Goal: Find specific page/section: Find specific page/section

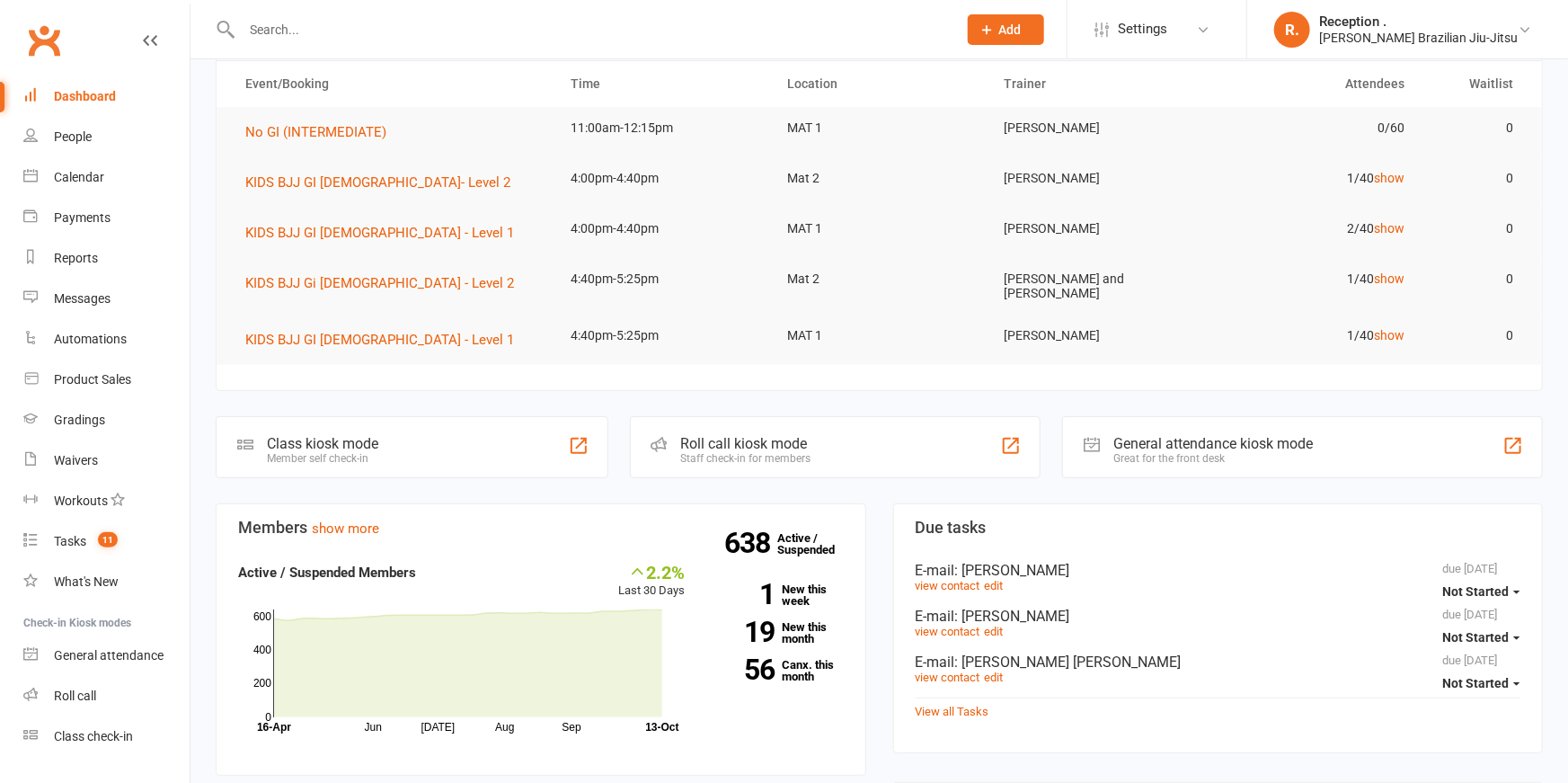
scroll to position [81, 0]
click at [292, 39] on input "text" at bounding box center [590, 29] width 708 height 25
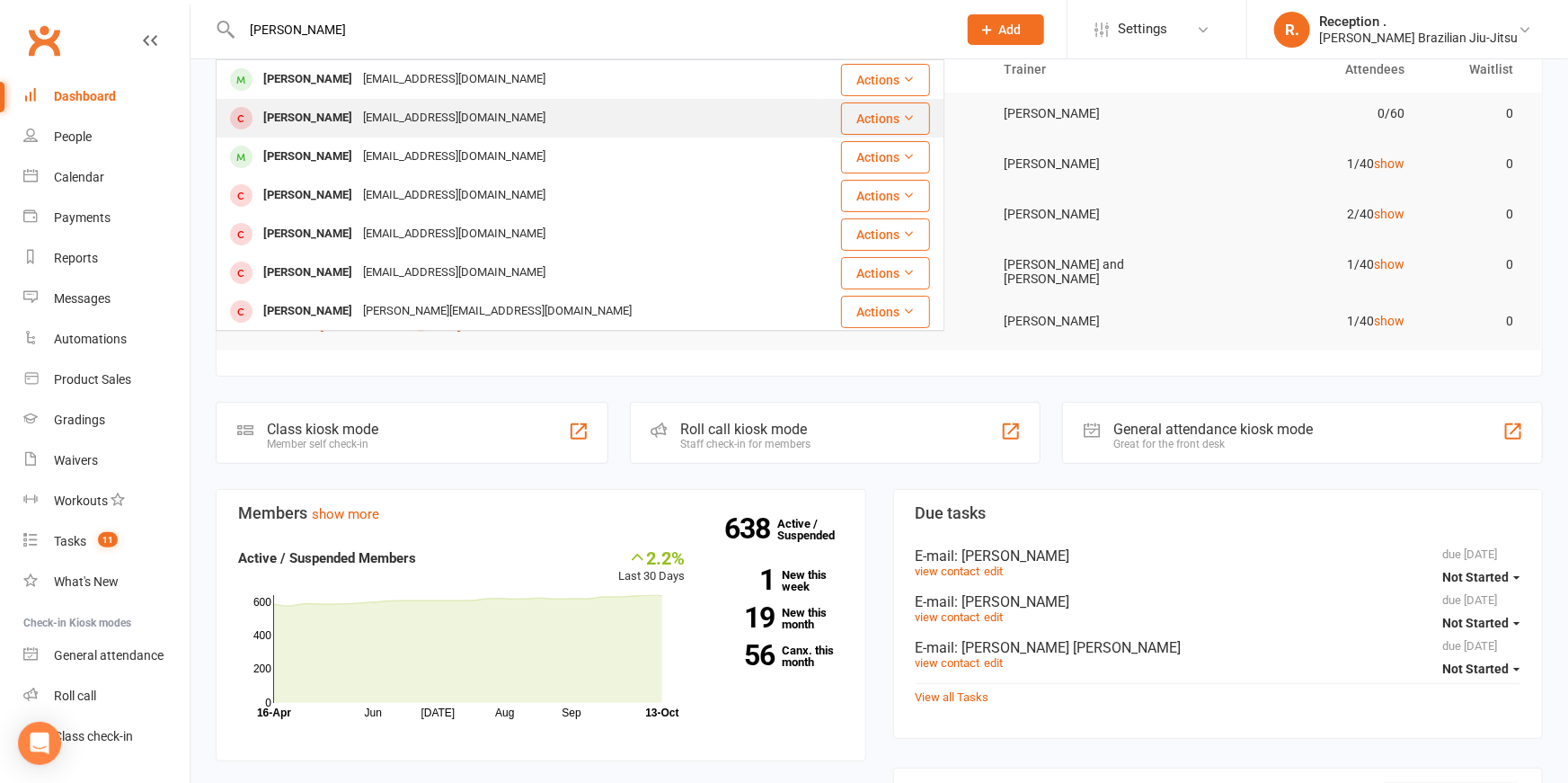
scroll to position [98, 0]
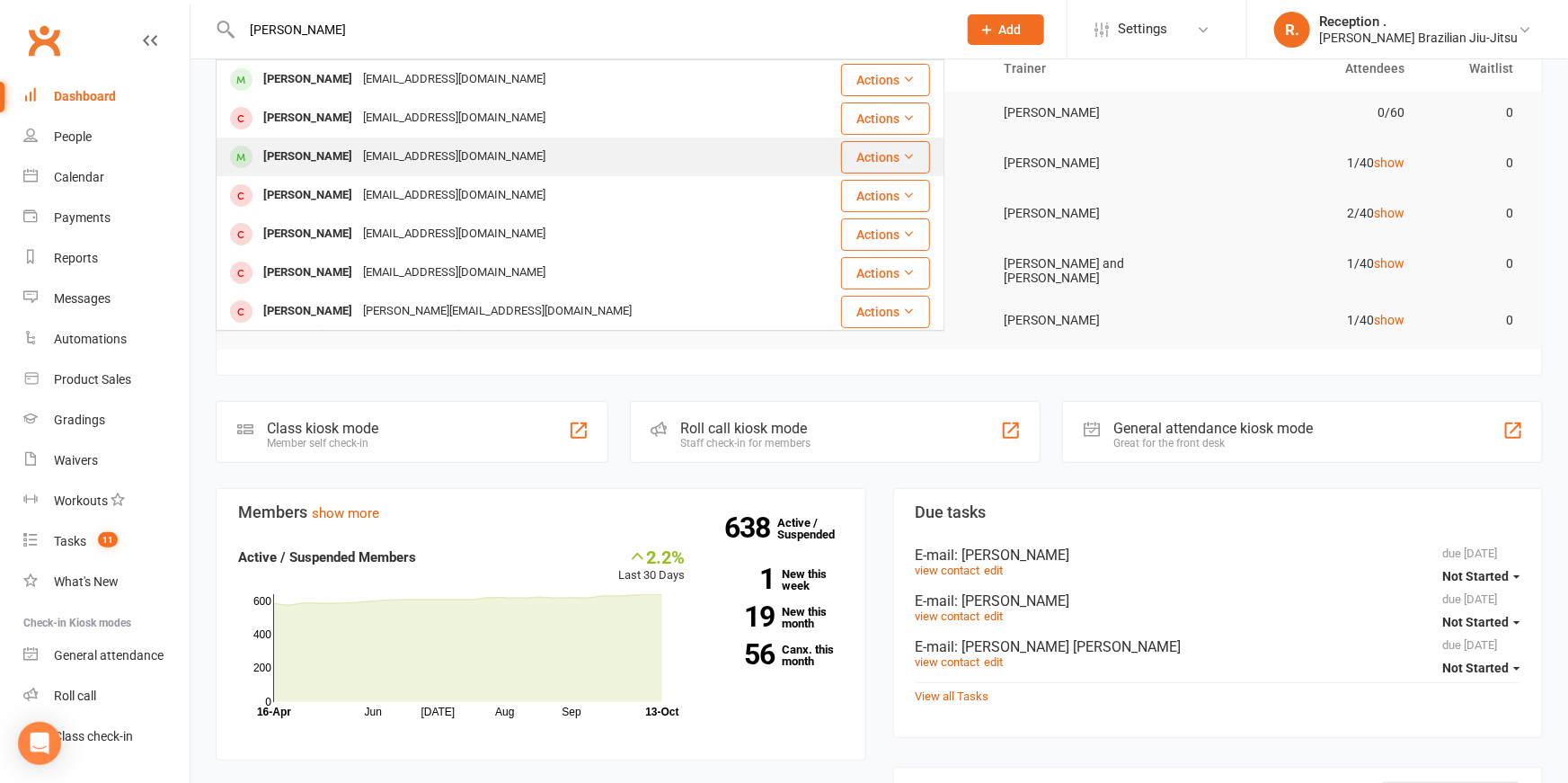
type input "[PERSON_NAME]"
click at [341, 161] on div "[PERSON_NAME]" at bounding box center [307, 157] width 99 height 26
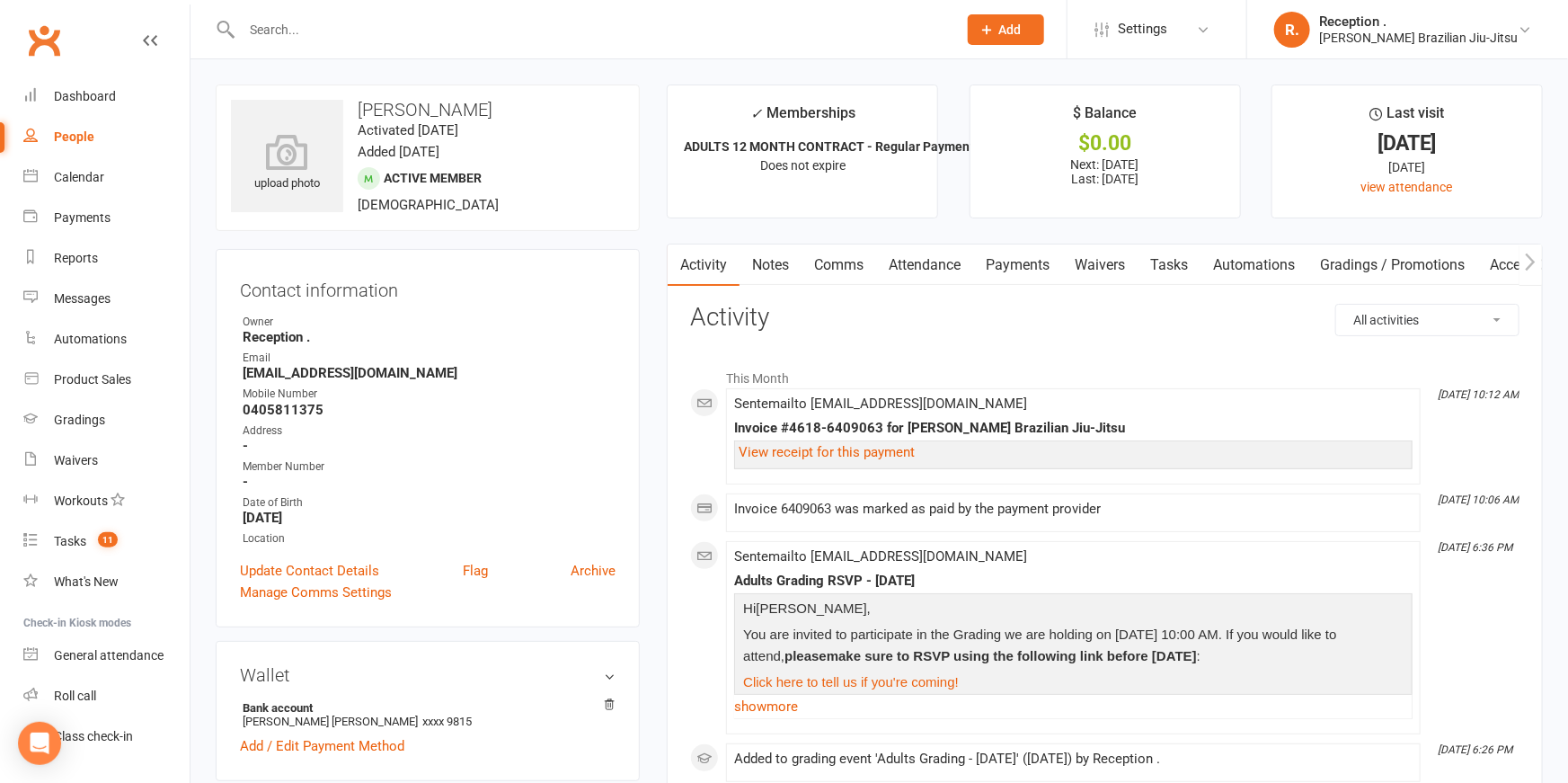
scroll to position [8, 0]
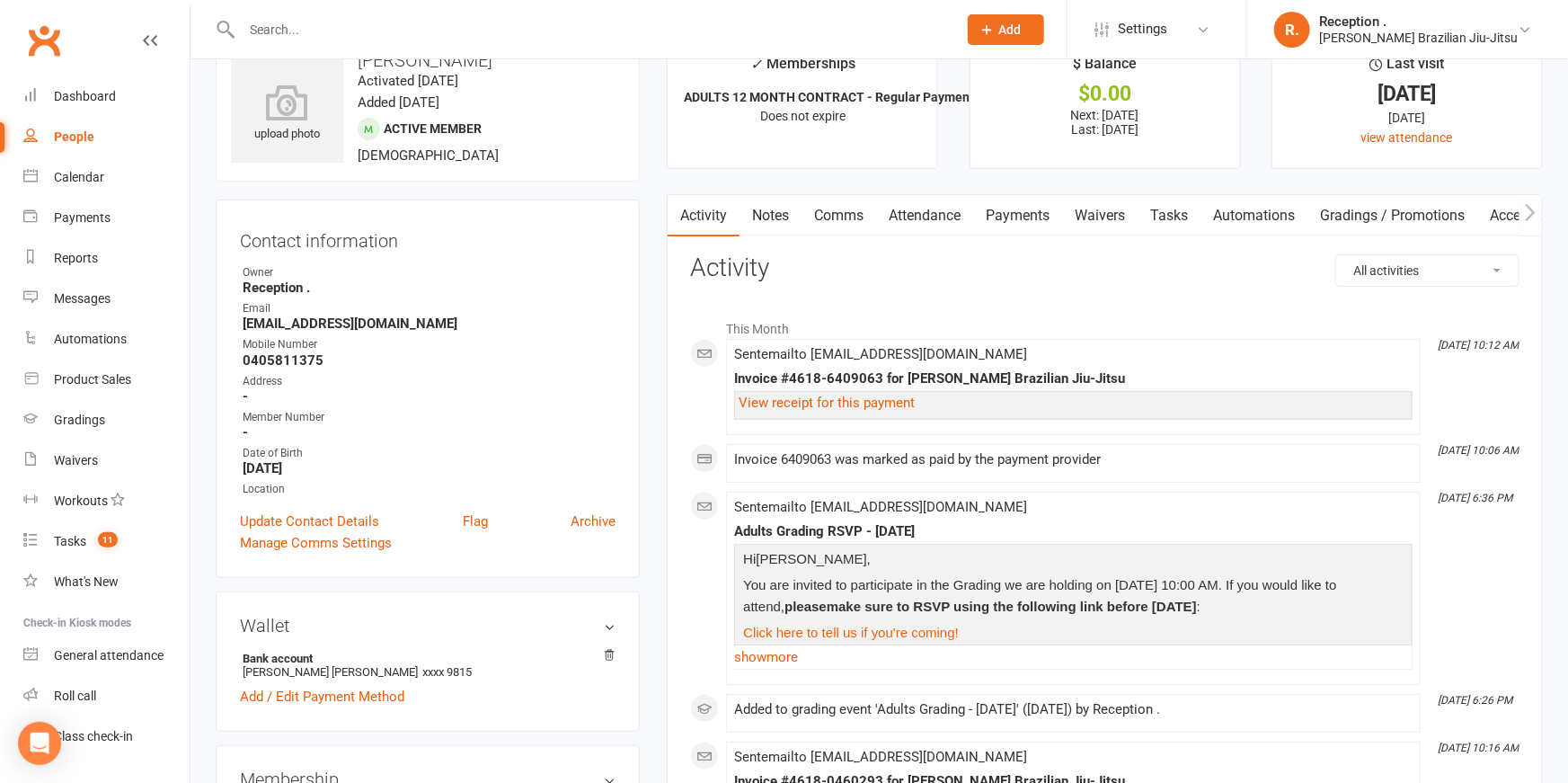
click at [308, 32] on input "text" at bounding box center [590, 29] width 708 height 25
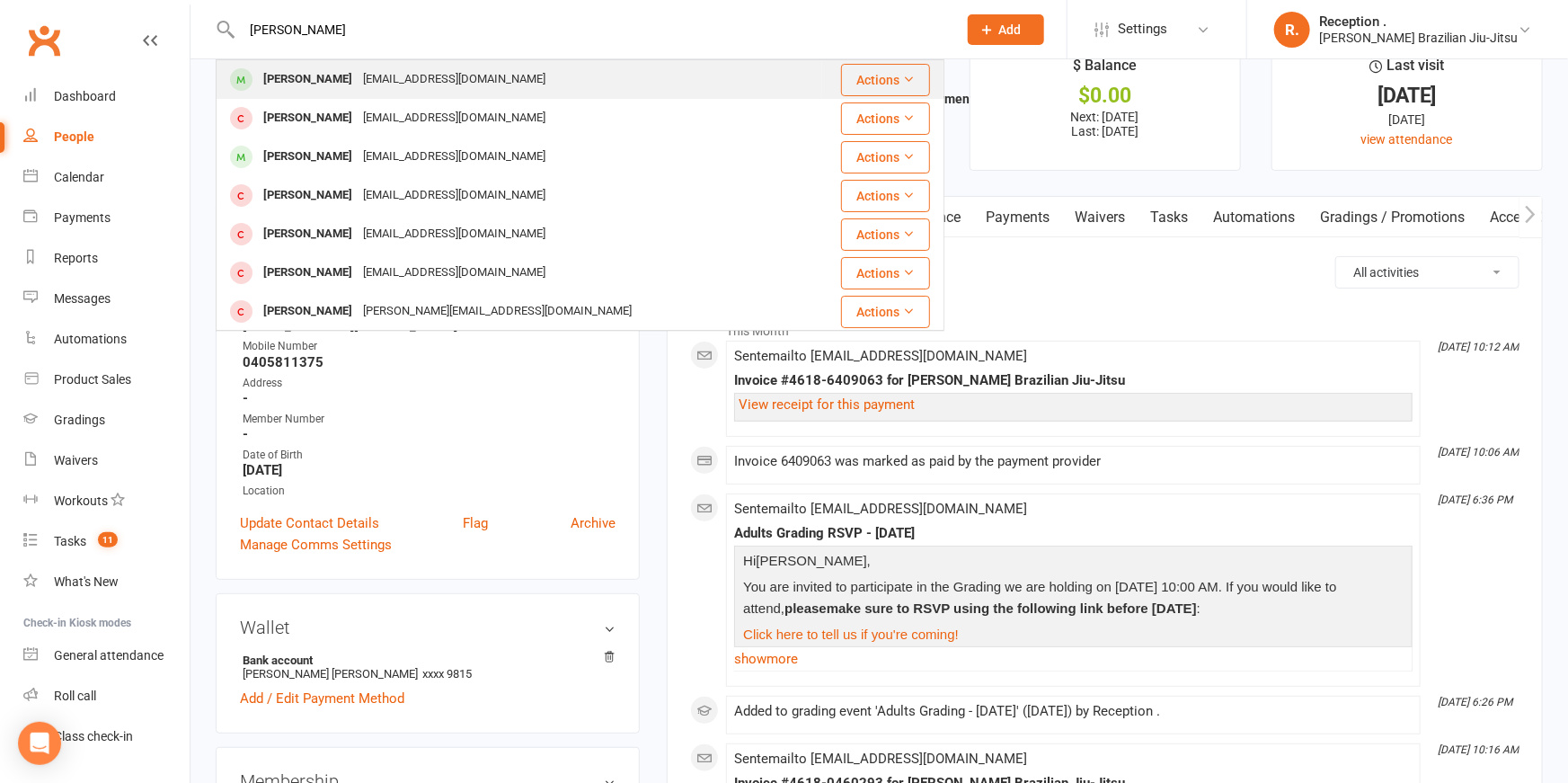
type input "[PERSON_NAME]"
click at [295, 72] on div "[PERSON_NAME]" at bounding box center [307, 80] width 99 height 26
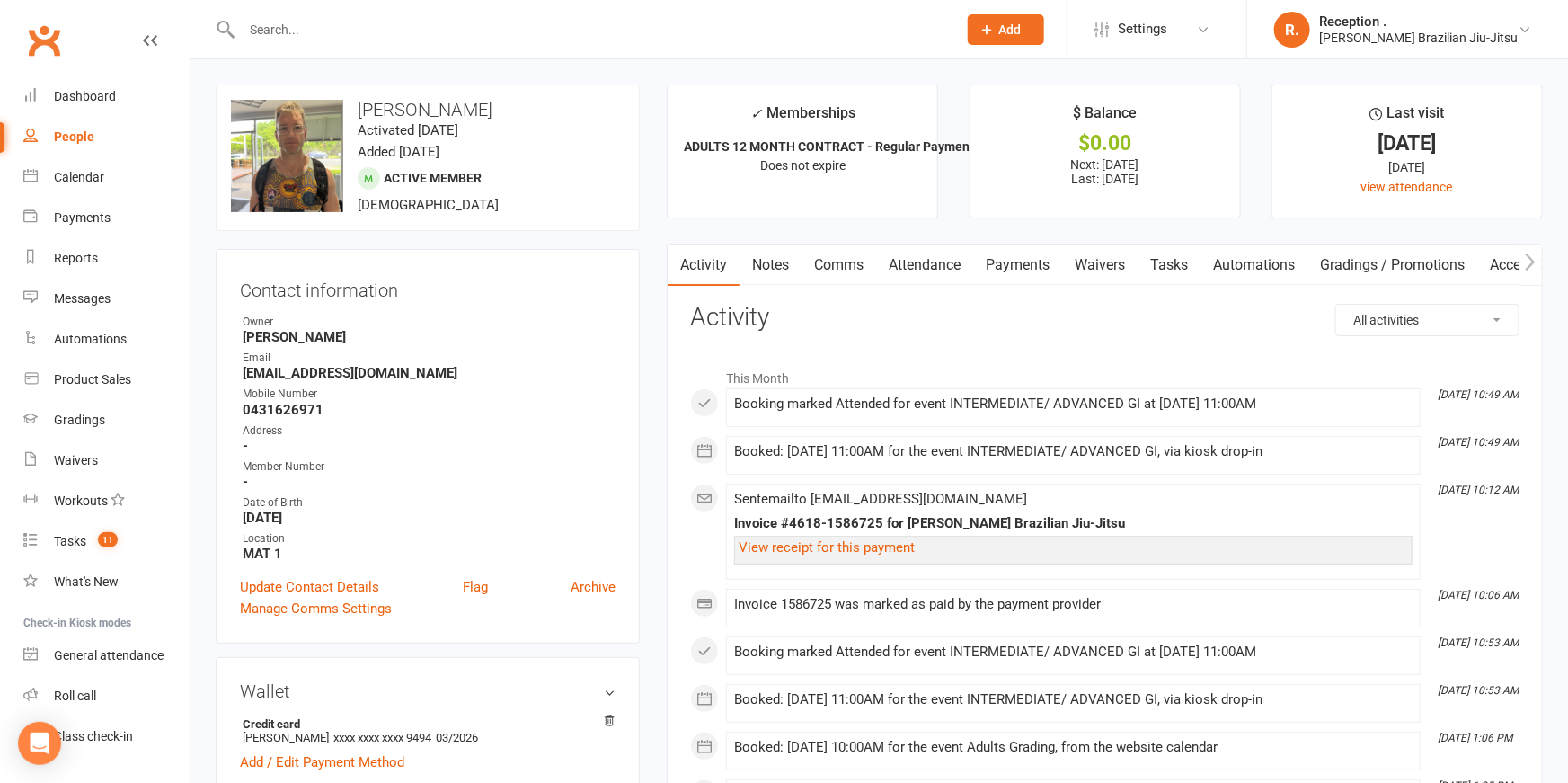
scroll to position [3, 0]
